Goal: Information Seeking & Learning: Understand process/instructions

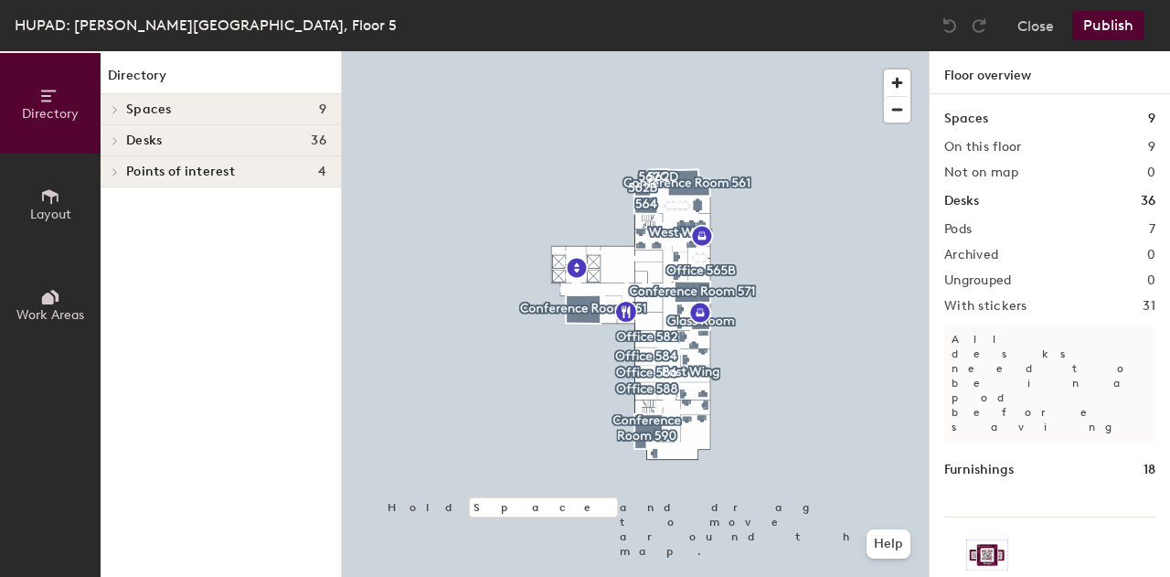
click at [148, 144] on span "Desks" at bounding box center [144, 140] width 36 height 15
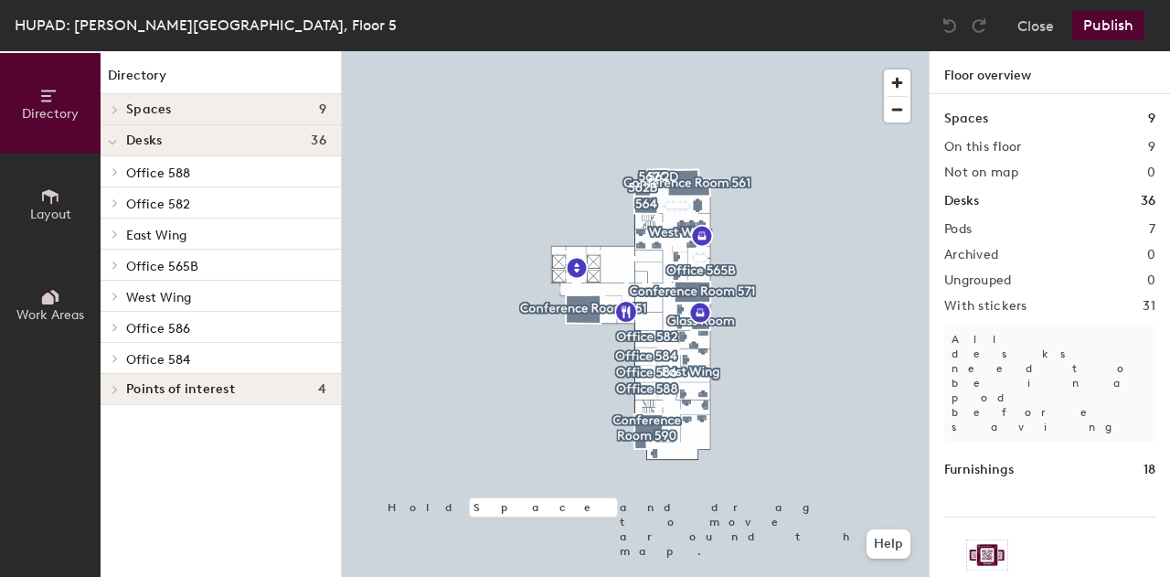
click at [132, 350] on p "Office 584" at bounding box center [226, 359] width 200 height 24
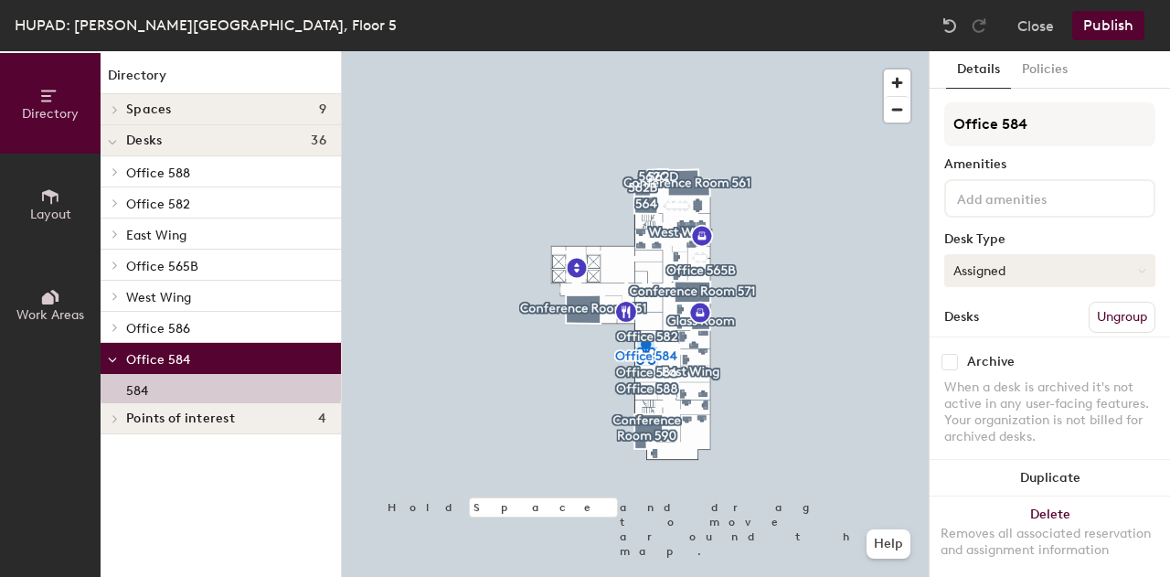
click at [1046, 266] on button "Assigned" at bounding box center [1049, 270] width 211 height 33
click at [1040, 84] on button "Policies" at bounding box center [1045, 69] width 68 height 37
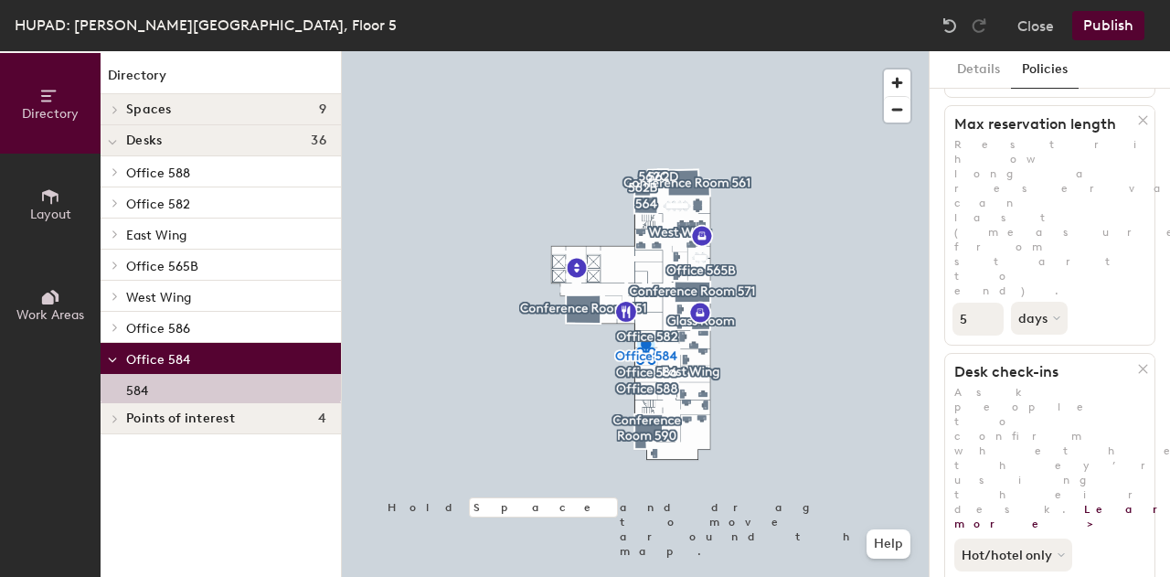
scroll to position [484, 0]
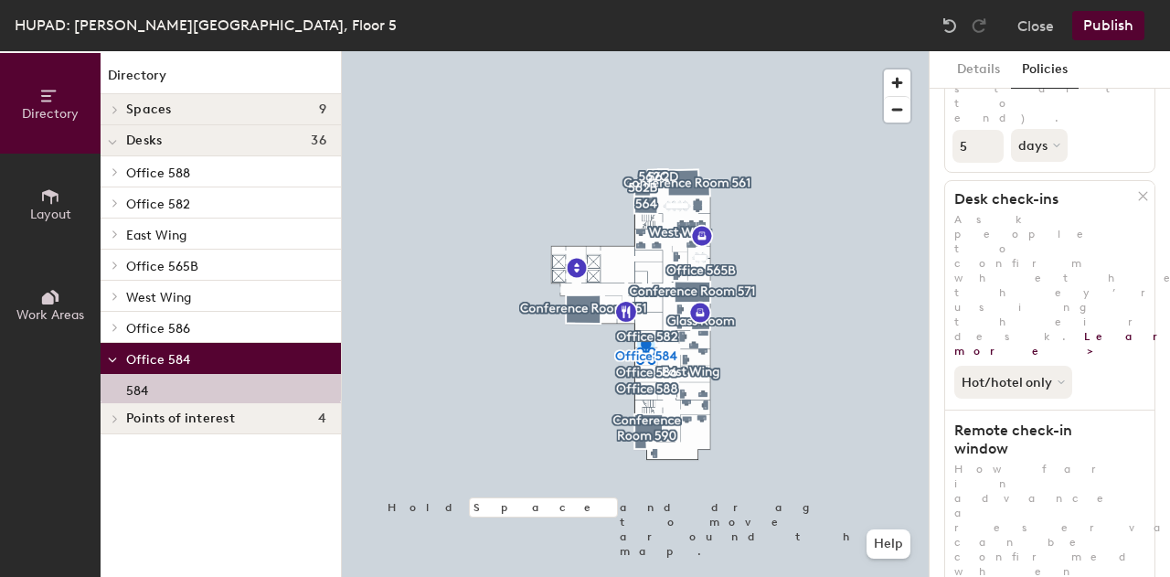
click at [1046, 27] on button "Close" at bounding box center [1036, 25] width 37 height 29
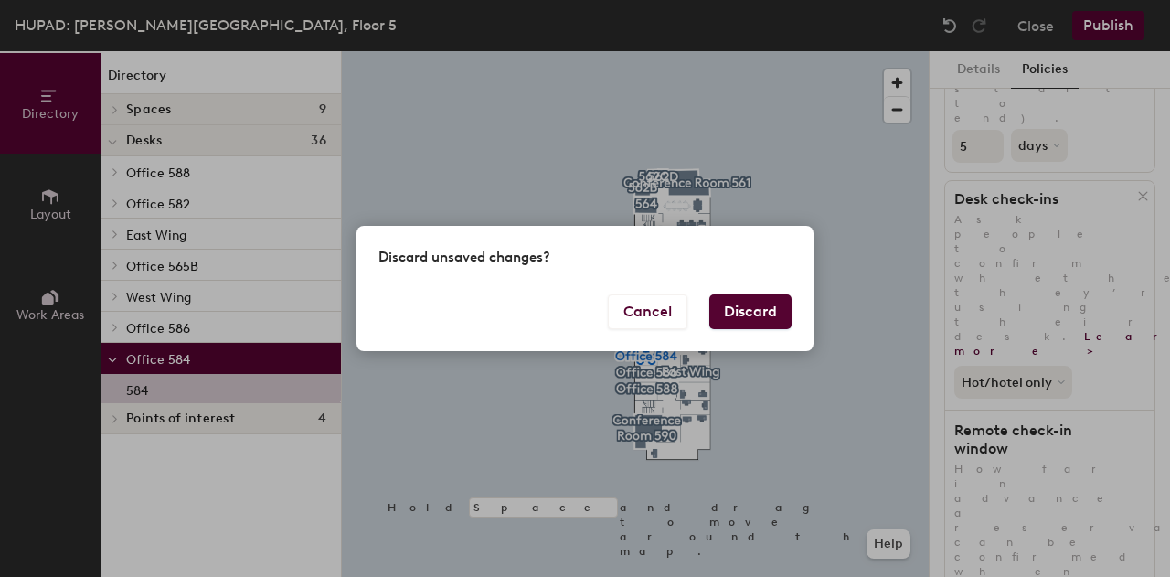
click at [752, 320] on button "Discard" at bounding box center [750, 311] width 82 height 35
